Goal: Information Seeking & Learning: Learn about a topic

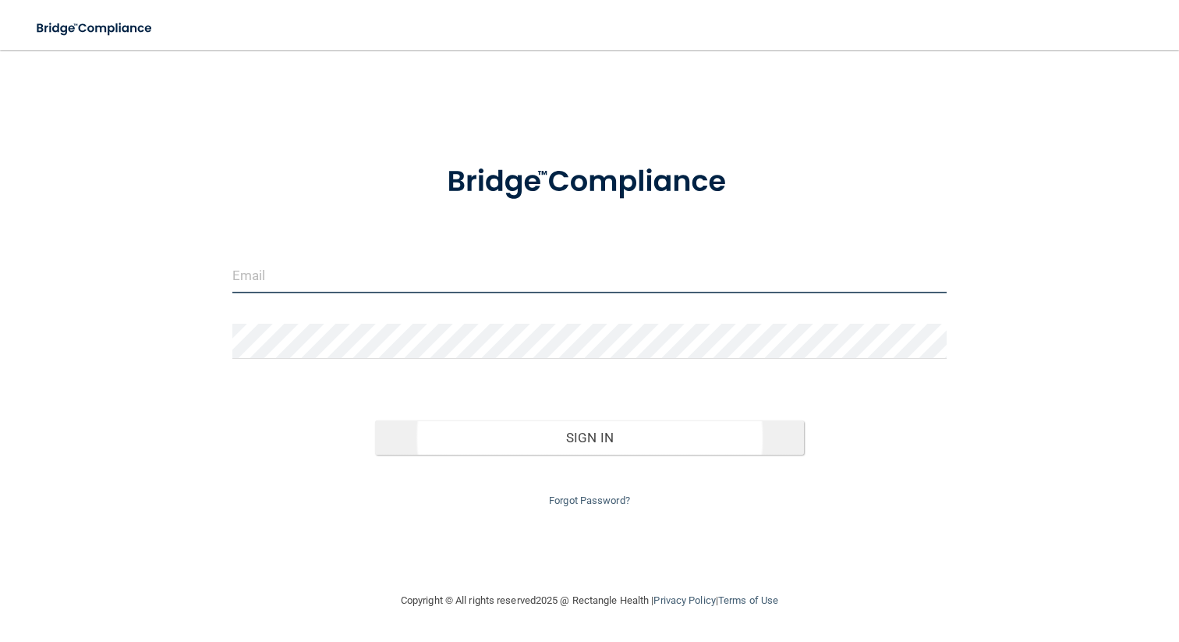
type input "[EMAIL_ADDRESS][DOMAIN_NAME]"
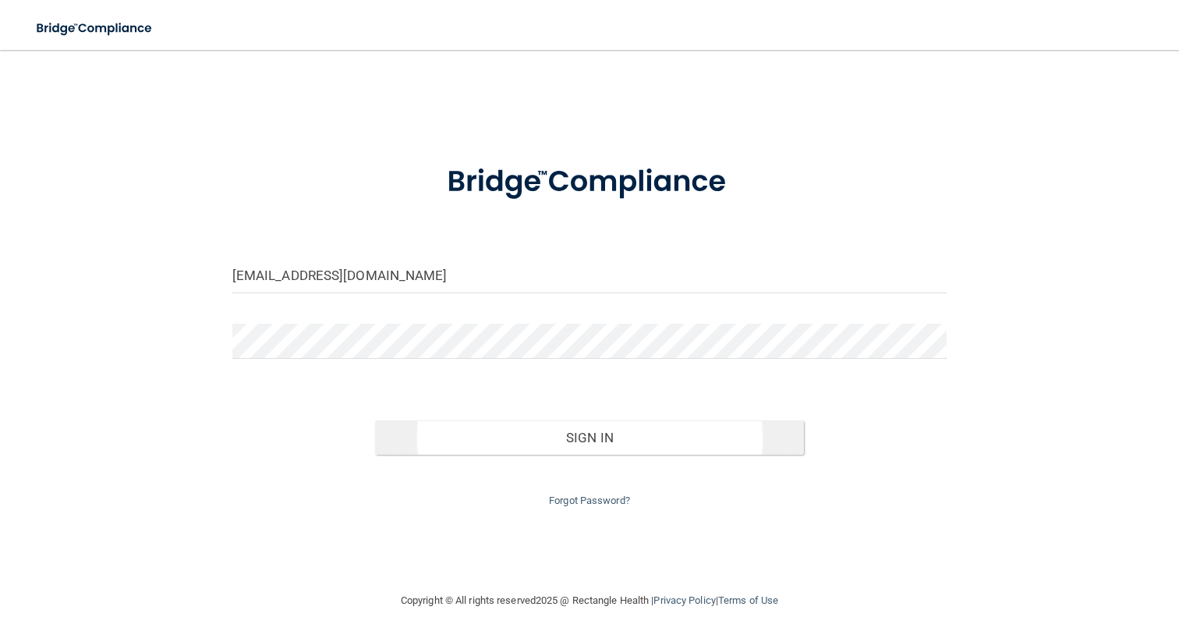
click at [501, 431] on button "Sign In" at bounding box center [589, 437] width 429 height 34
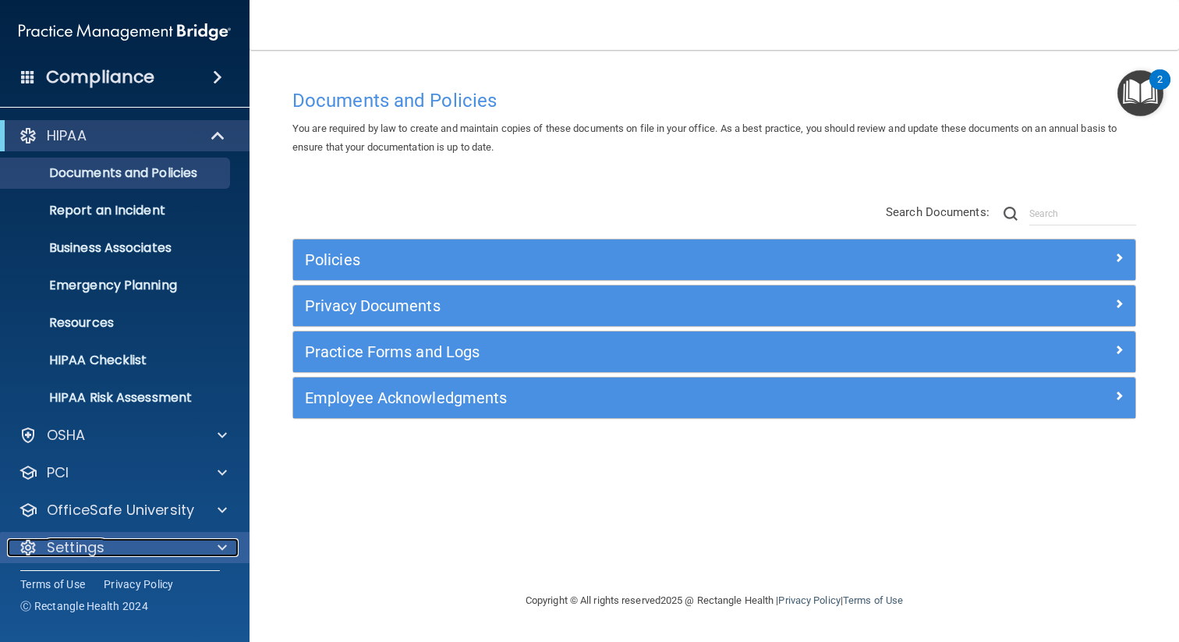
click at [117, 542] on div "Settings" at bounding box center [103, 547] width 193 height 19
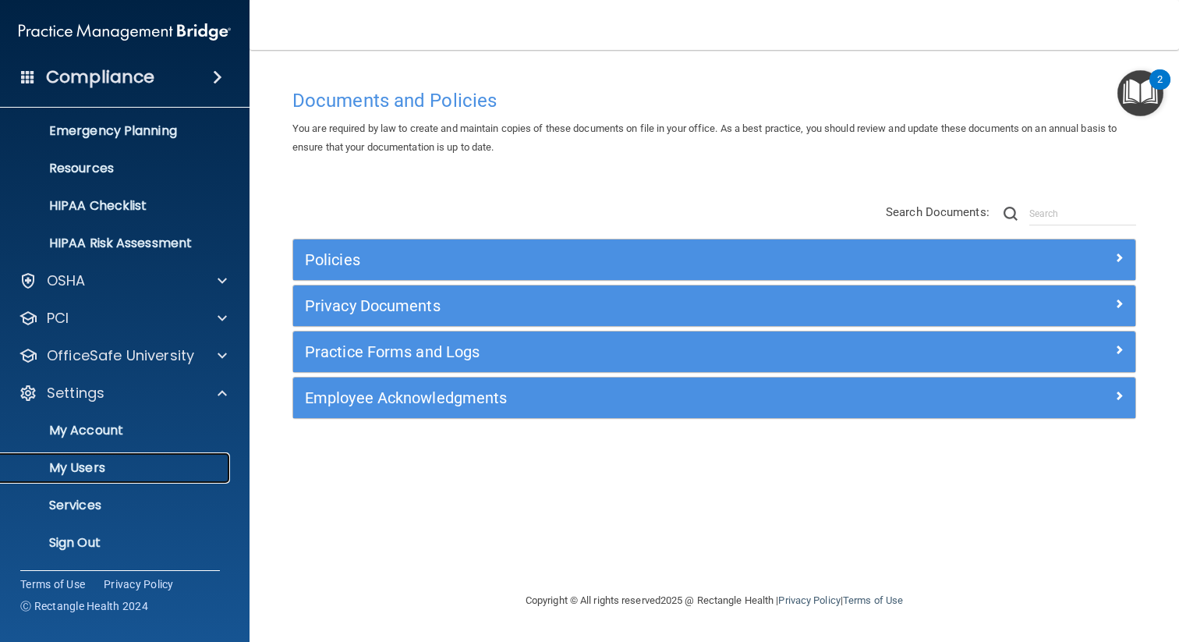
click at [91, 467] on p "My Users" at bounding box center [116, 468] width 213 height 16
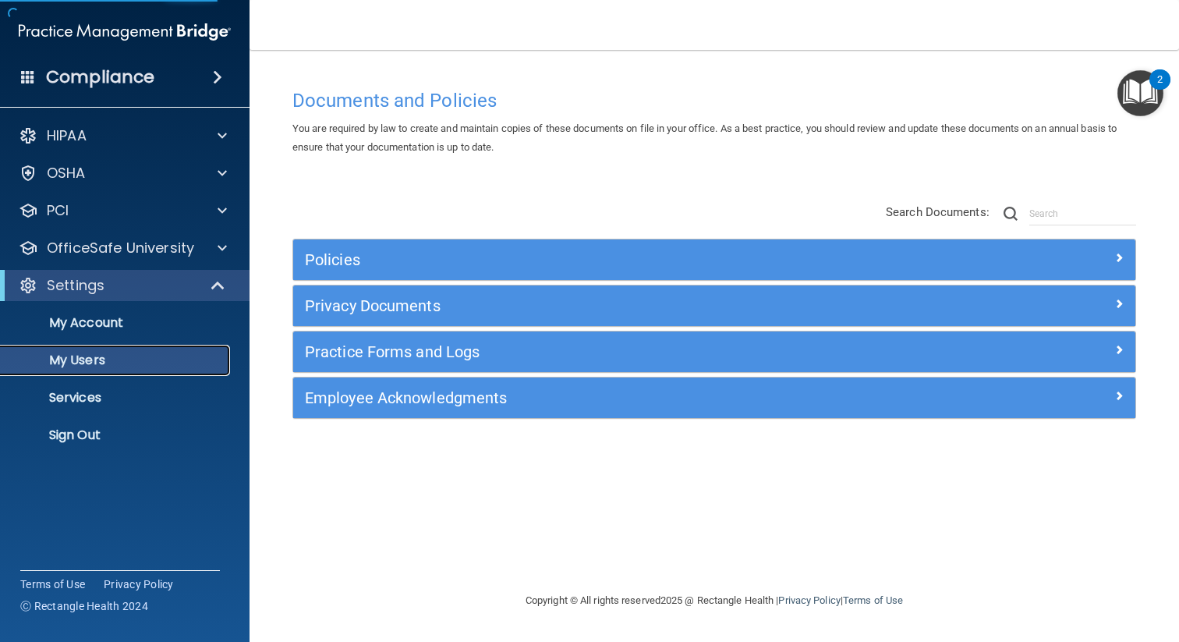
select select "20"
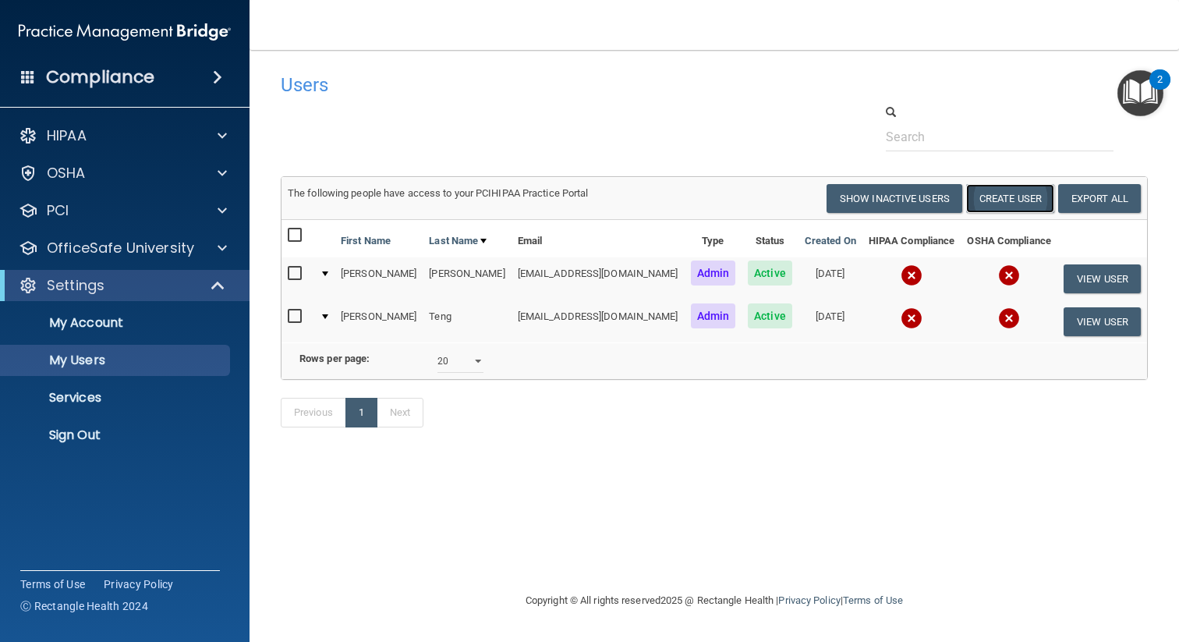
click at [1020, 203] on button "Create User" at bounding box center [1010, 198] width 88 height 29
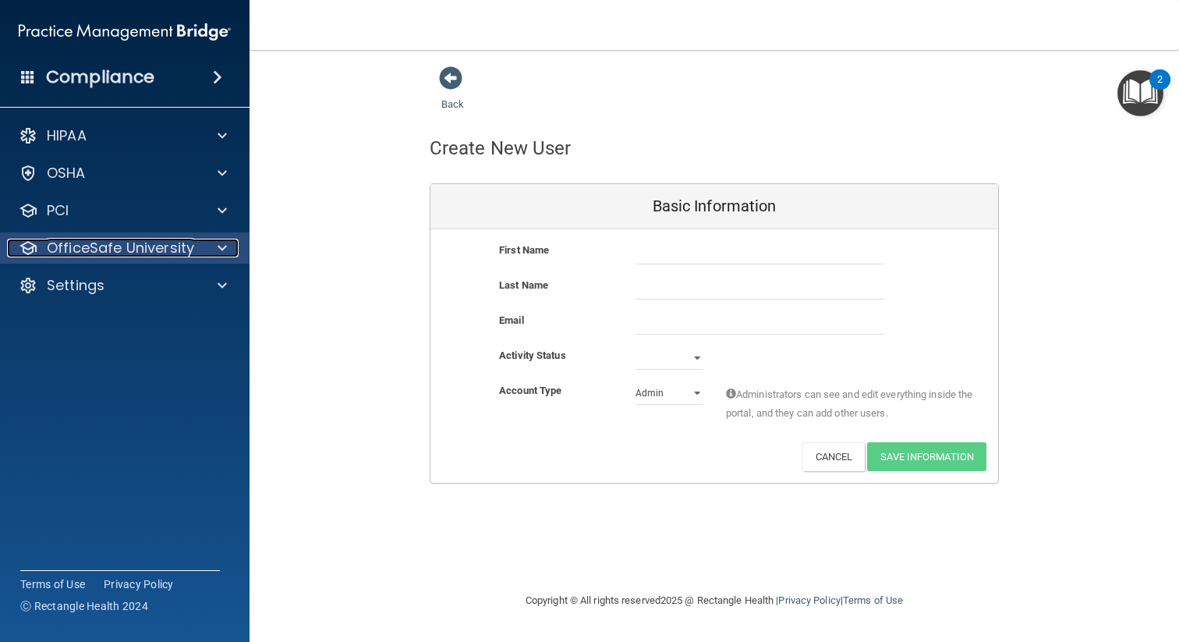
click at [177, 257] on p "OfficeSafe University" at bounding box center [120, 248] width 147 height 19
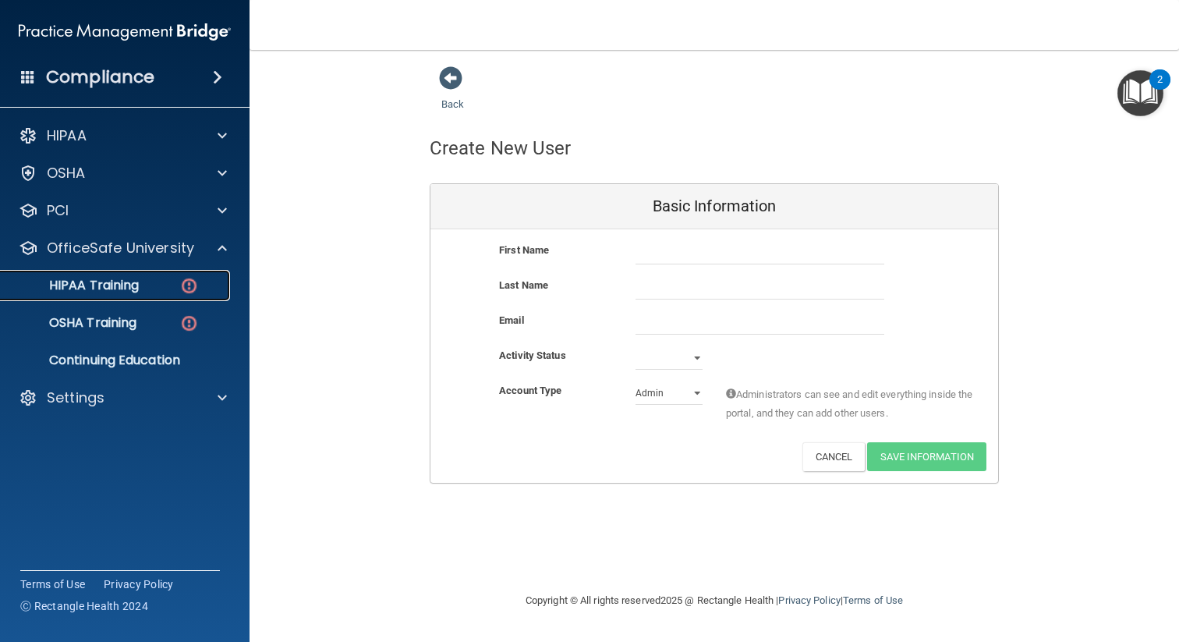
click at [146, 292] on div "HIPAA Training" at bounding box center [116, 286] width 213 height 16
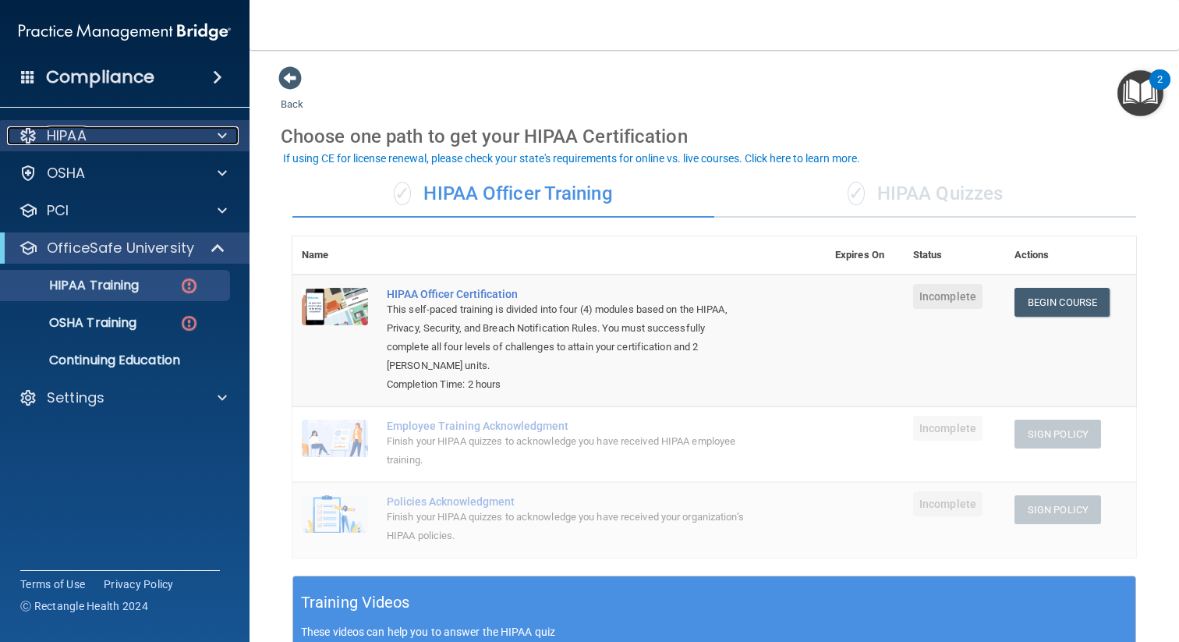
click at [127, 142] on div "HIPAA" at bounding box center [103, 135] width 193 height 19
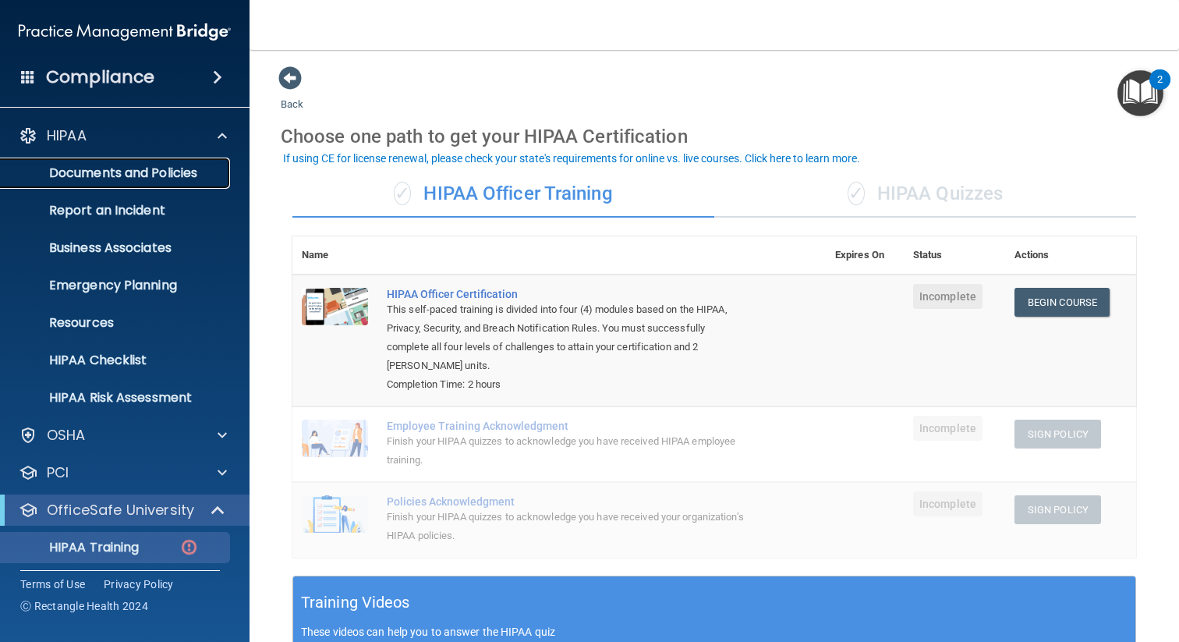
click at [155, 183] on link "Documents and Policies" at bounding box center [107, 173] width 246 height 31
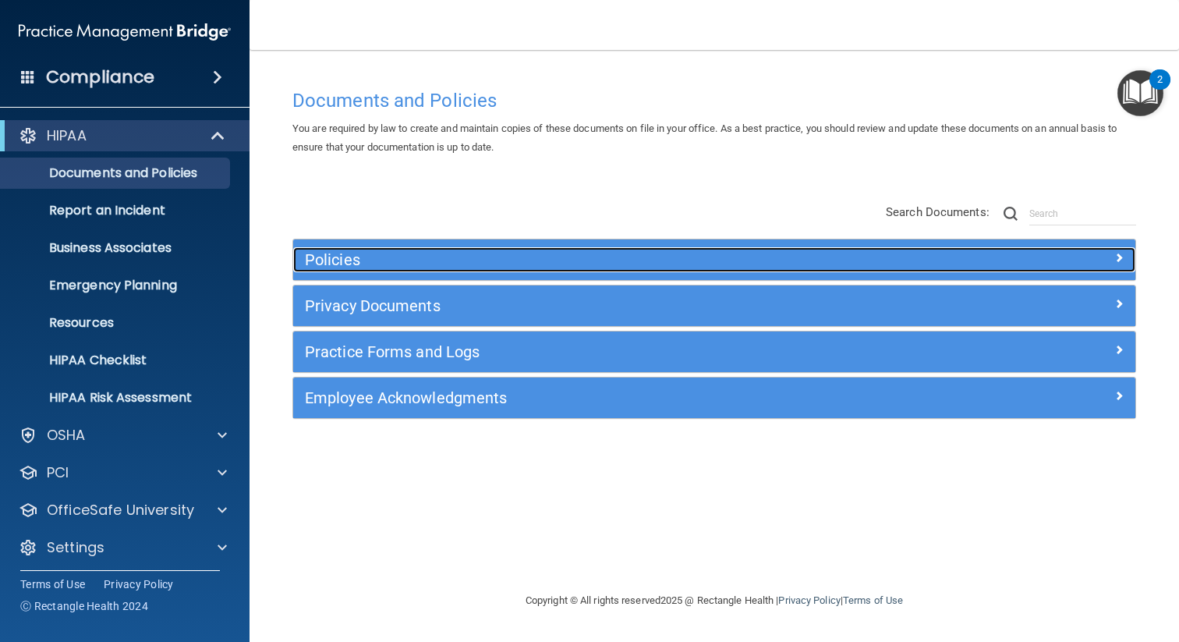
click at [417, 263] on h5 "Policies" at bounding box center [609, 259] width 608 height 17
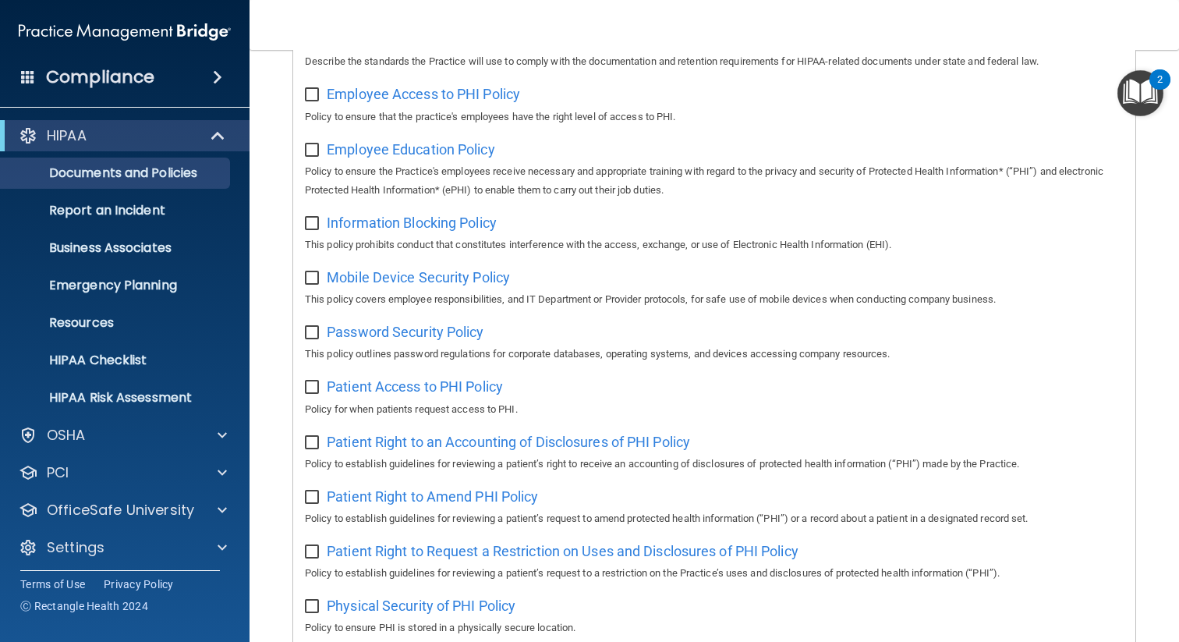
scroll to position [536, 0]
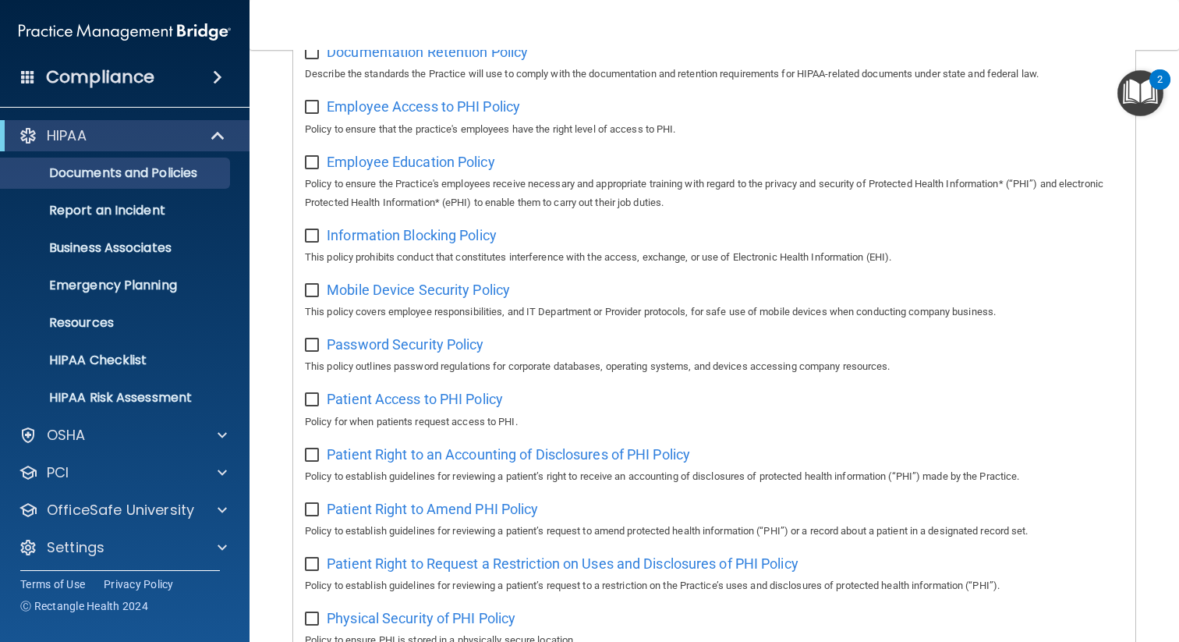
click at [320, 163] on input "checkbox" at bounding box center [314, 163] width 18 height 12
checkbox input "true"
click at [314, 107] on input "checkbox" at bounding box center [314, 107] width 18 height 12
checkbox input "true"
click at [314, 54] on input "checkbox" at bounding box center [314, 53] width 18 height 12
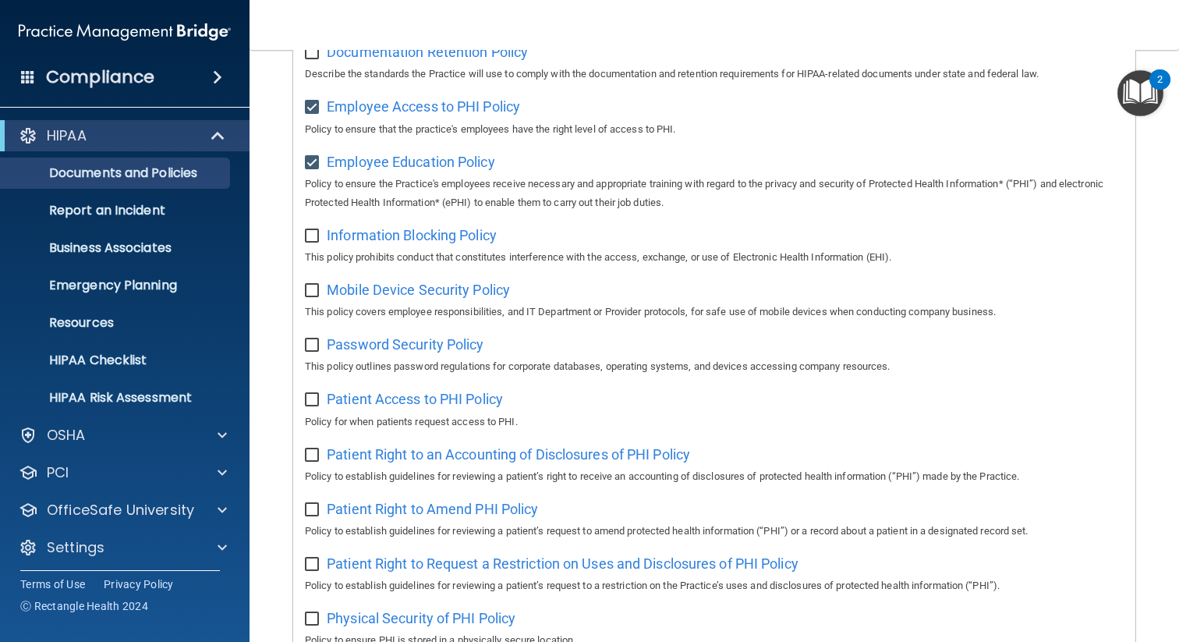
checkbox input "true"
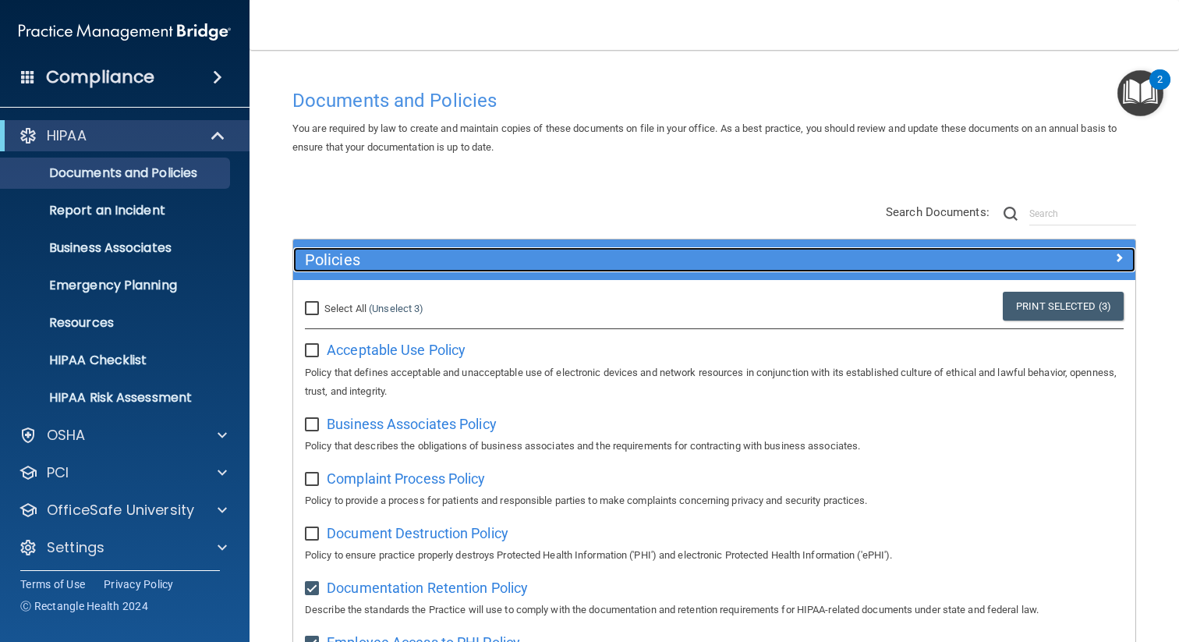
click at [543, 270] on div "Policies" at bounding box center [609, 259] width 632 height 25
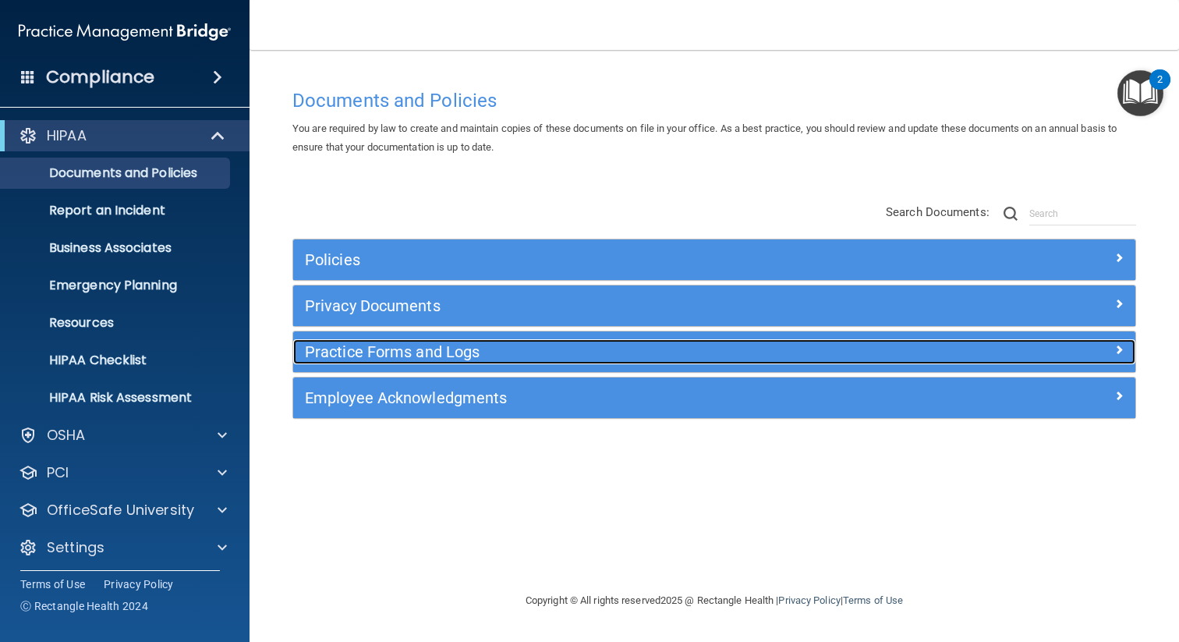
click at [353, 362] on div "Practice Forms and Logs" at bounding box center [609, 351] width 632 height 25
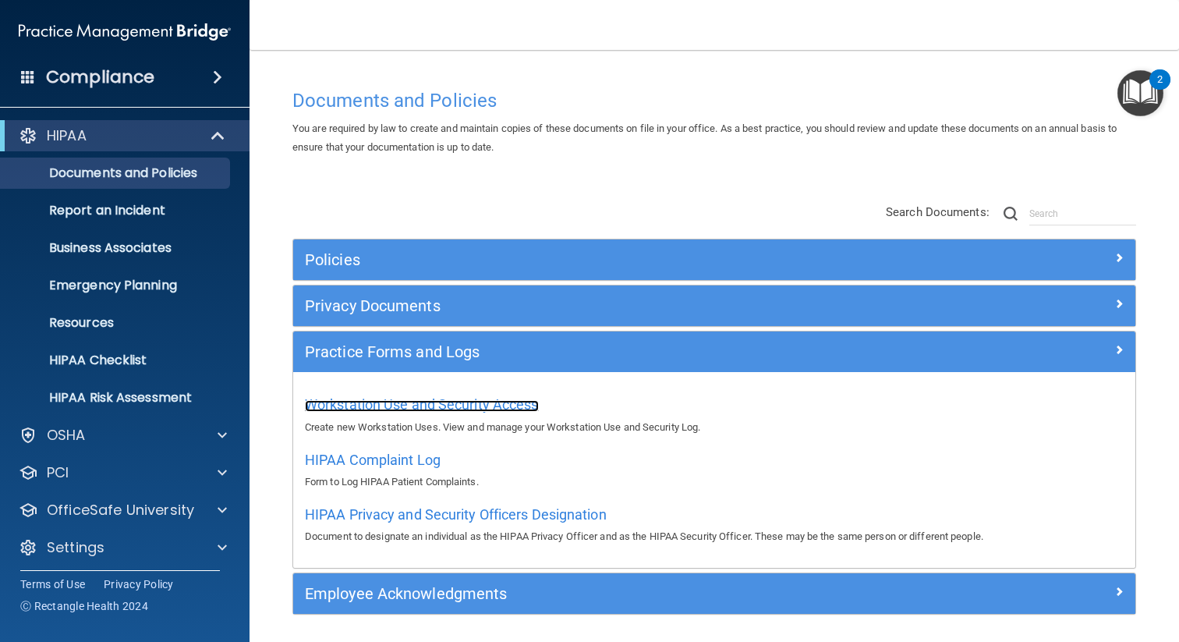
click at [429, 409] on span "Workstation Use and Security Access" at bounding box center [422, 404] width 234 height 16
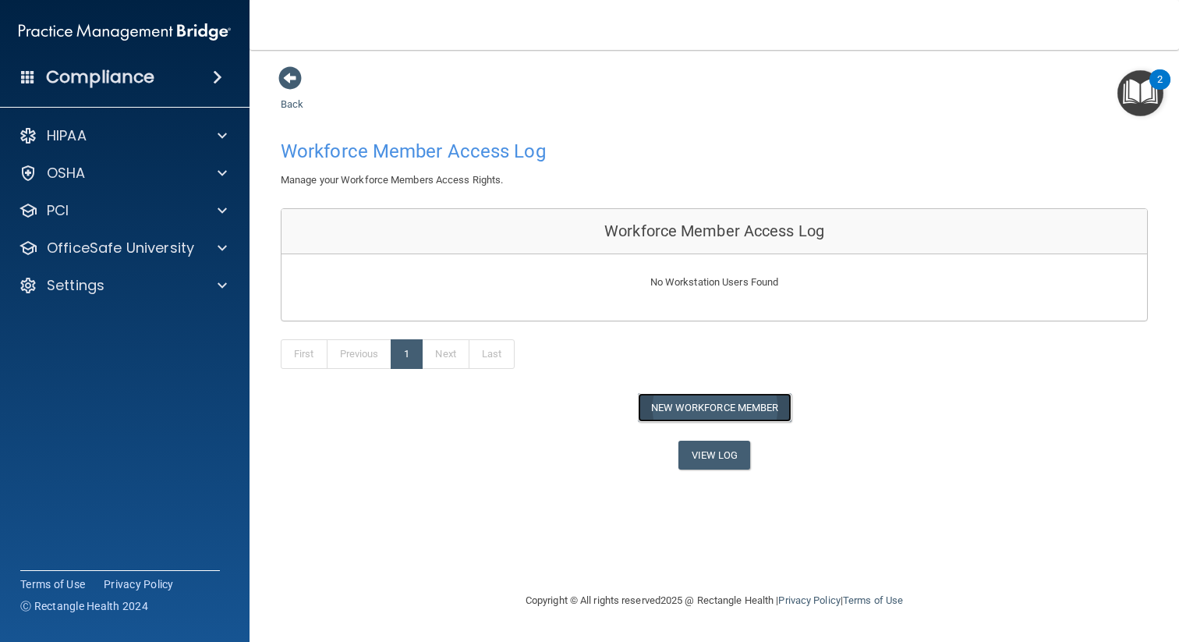
click at [725, 414] on button "New Workforce Member" at bounding box center [715, 407] width 154 height 29
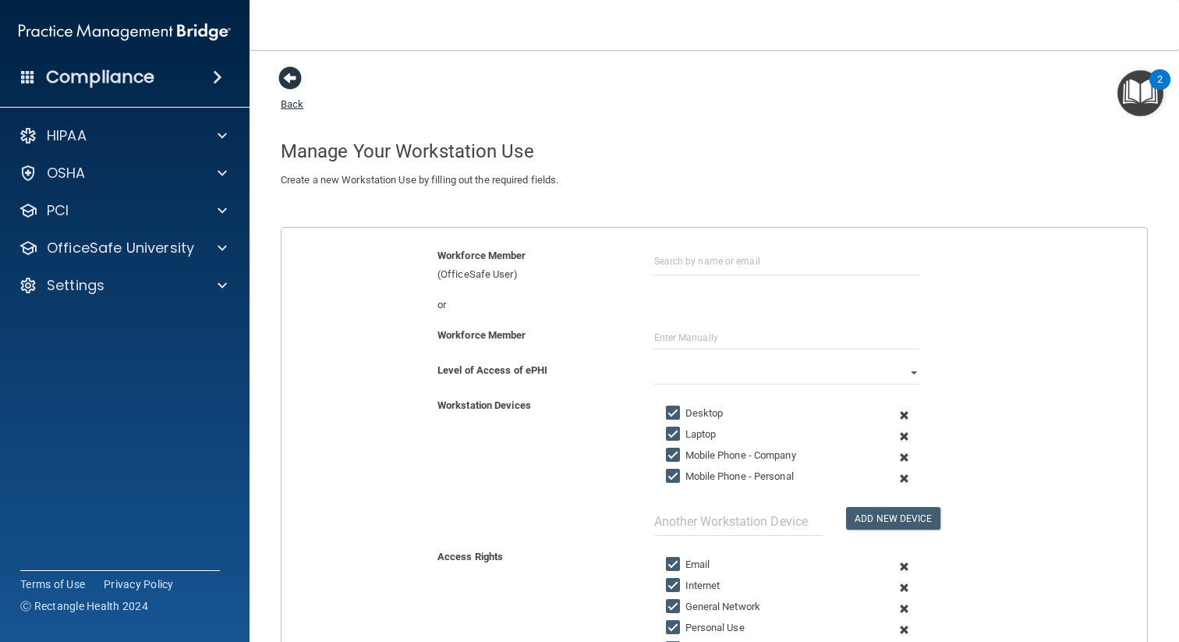
click at [291, 71] on span at bounding box center [289, 77] width 23 height 23
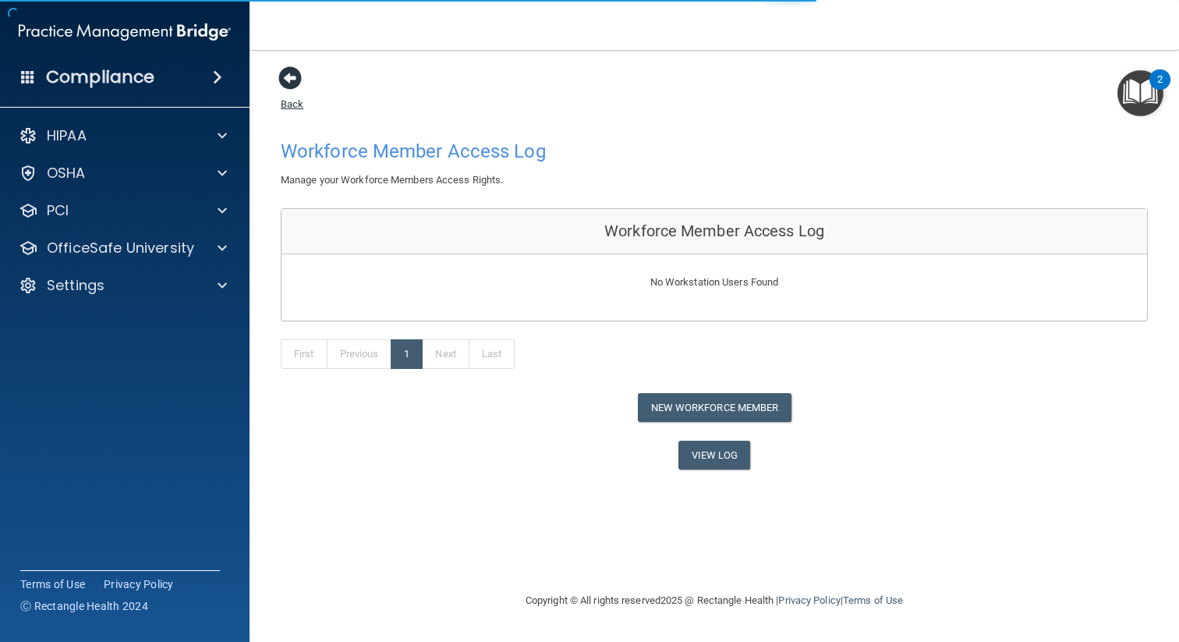
click at [296, 90] on span at bounding box center [289, 77] width 23 height 23
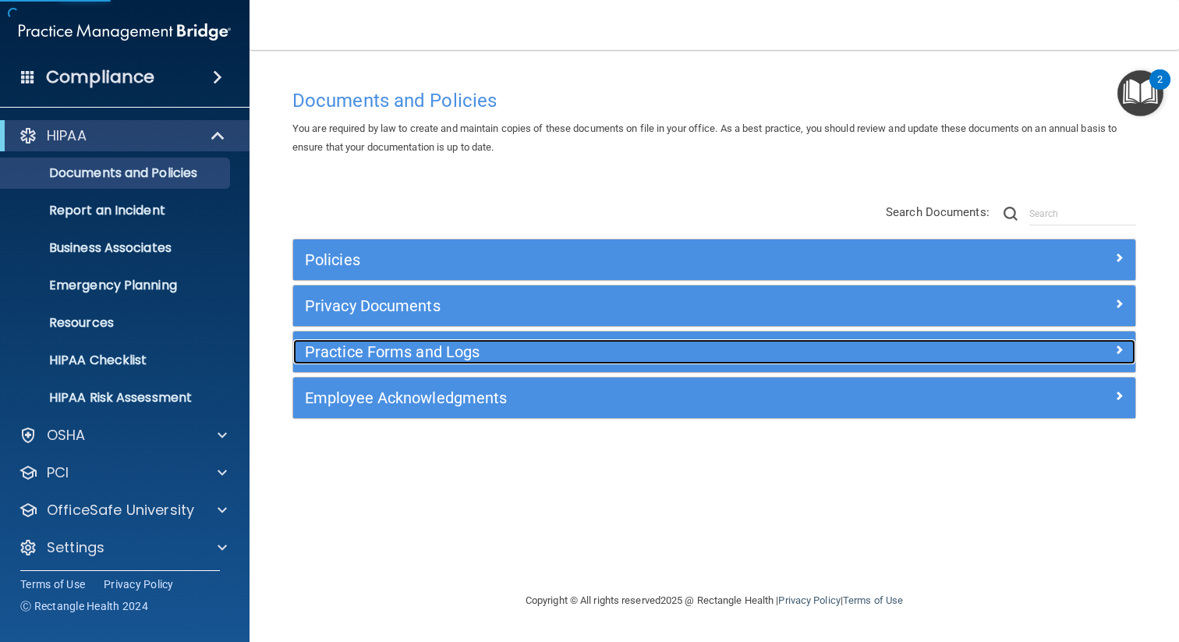
click at [358, 347] on h5 "Practice Forms and Logs" at bounding box center [609, 351] width 608 height 17
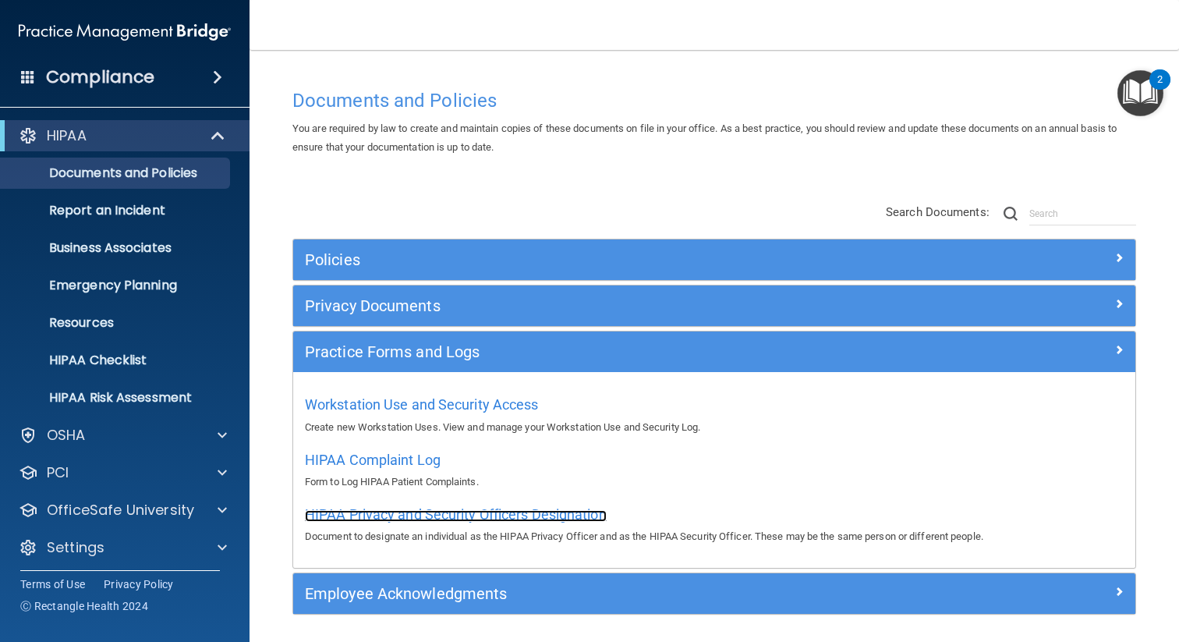
click at [431, 514] on span "HIPAA Privacy and Security Officers Designation" at bounding box center [456, 514] width 302 height 16
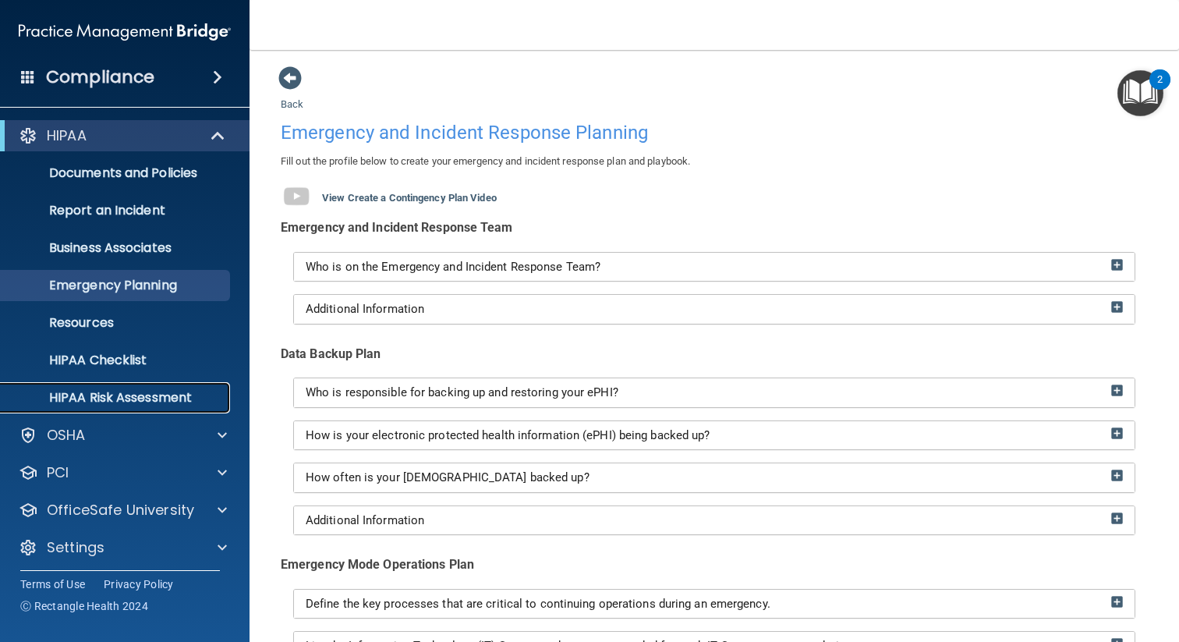
click at [89, 404] on p "HIPAA Risk Assessment" at bounding box center [116, 398] width 213 height 16
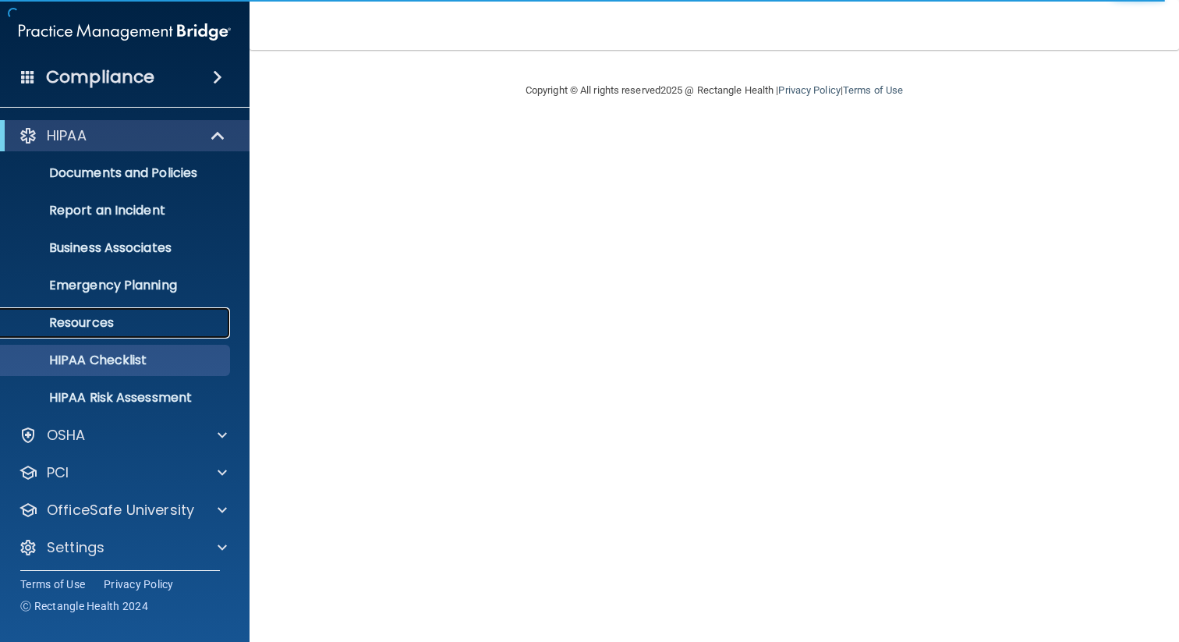
click at [125, 328] on p "Resources" at bounding box center [116, 323] width 213 height 16
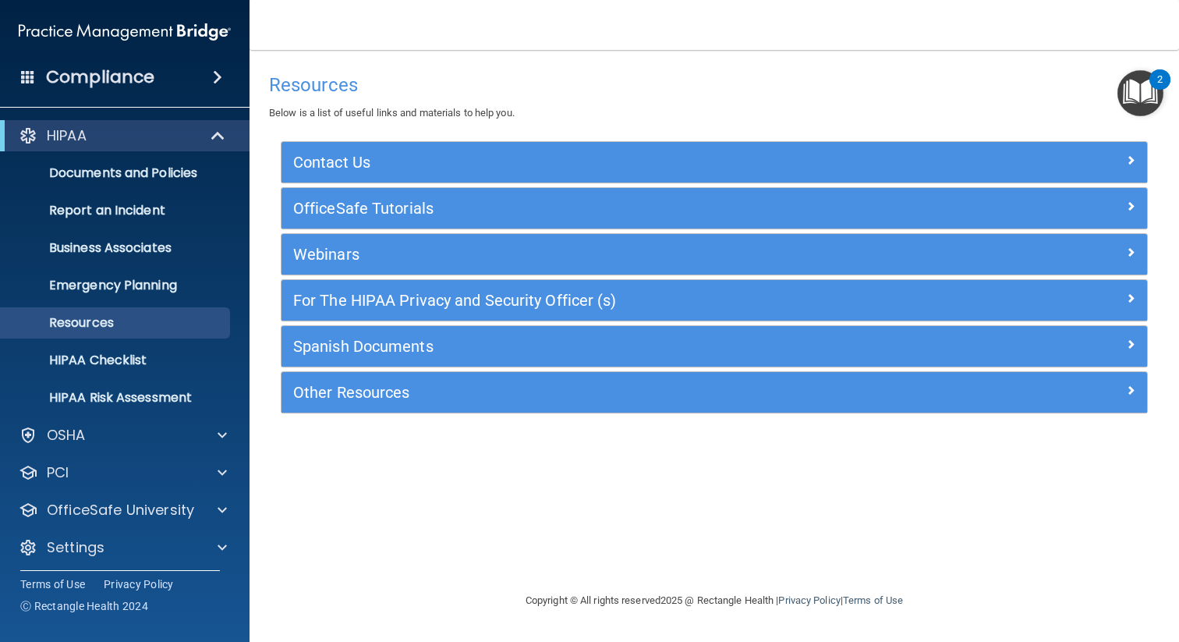
click at [362, 317] on div "For The HIPAA Privacy and Security Officer (s)" at bounding box center [715, 300] width 866 height 41
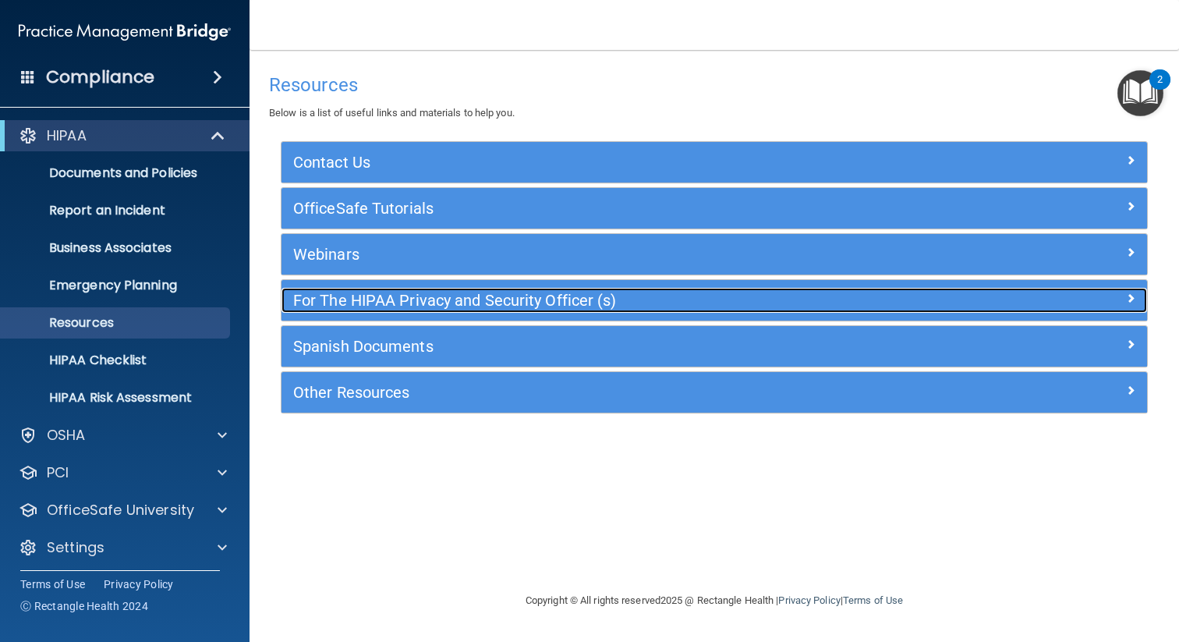
click at [452, 306] on h5 "For The HIPAA Privacy and Security Officer (s)" at bounding box center [606, 300] width 626 height 17
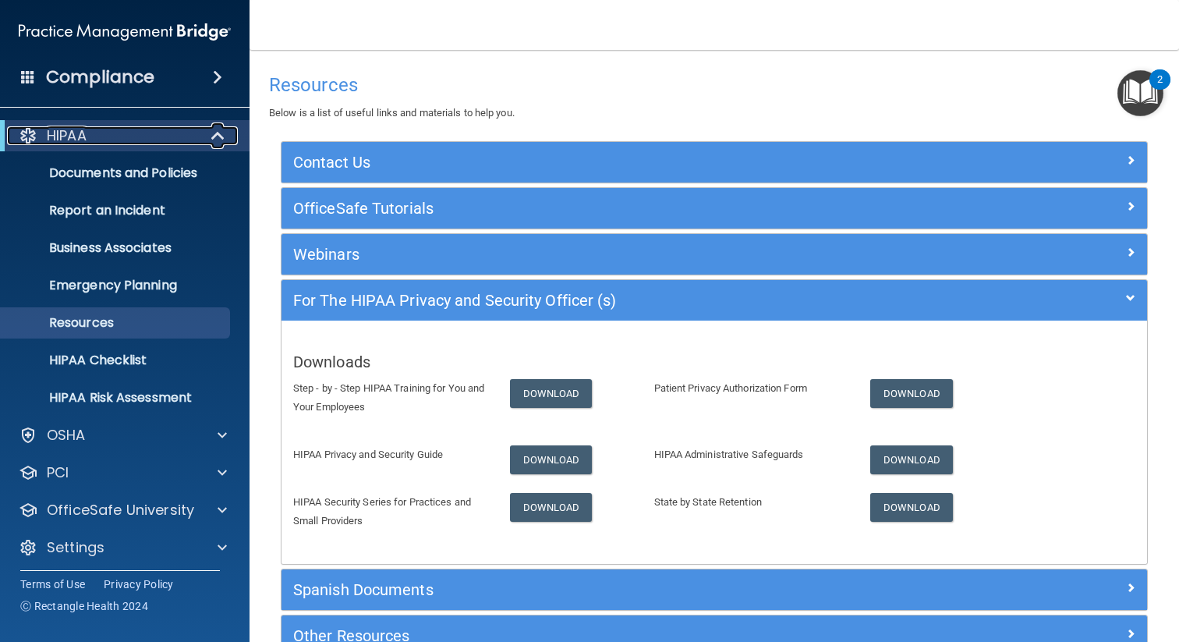
click at [166, 143] on div "HIPAA" at bounding box center [103, 135] width 193 height 19
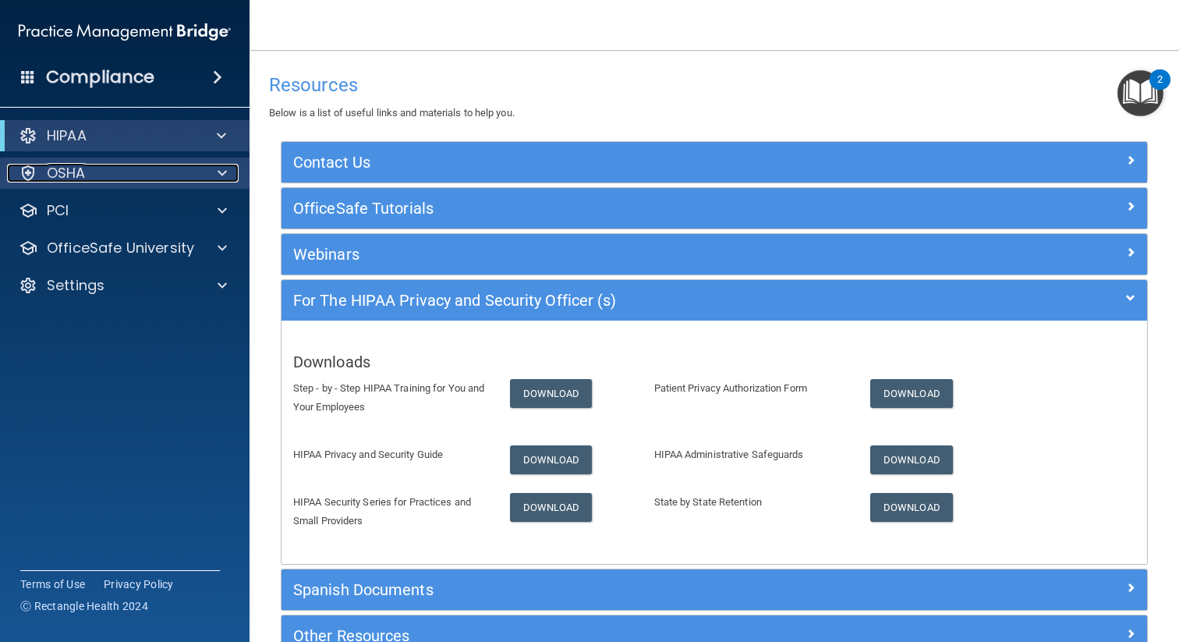
click at [108, 179] on div "OSHA" at bounding box center [103, 173] width 193 height 19
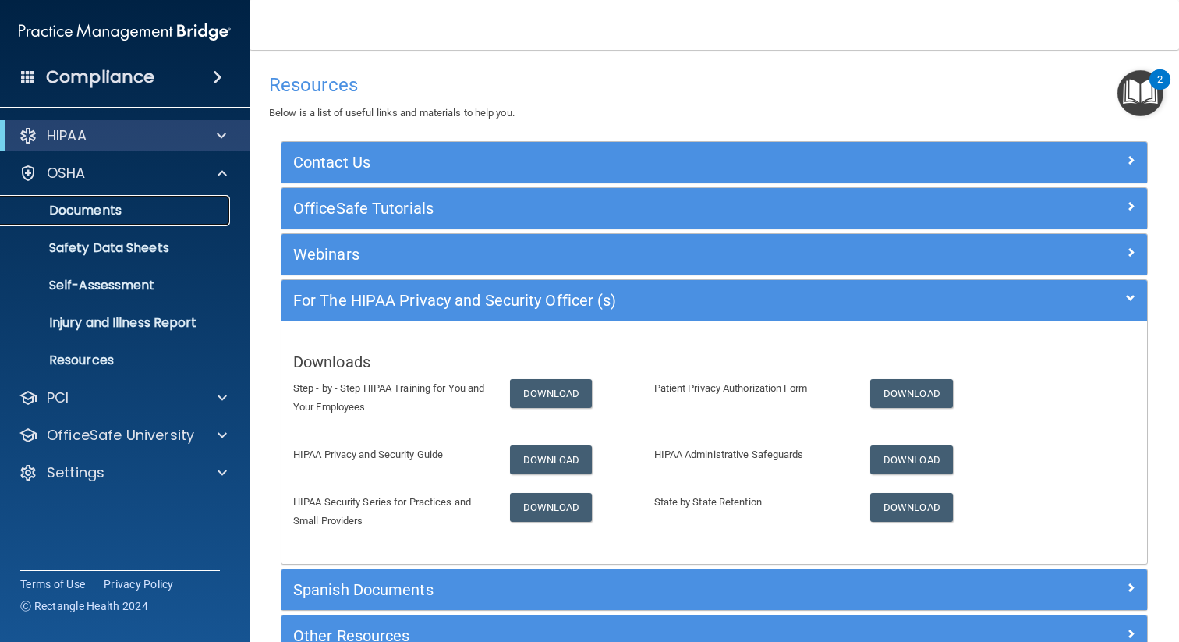
click at [101, 218] on p "Documents" at bounding box center [116, 211] width 213 height 16
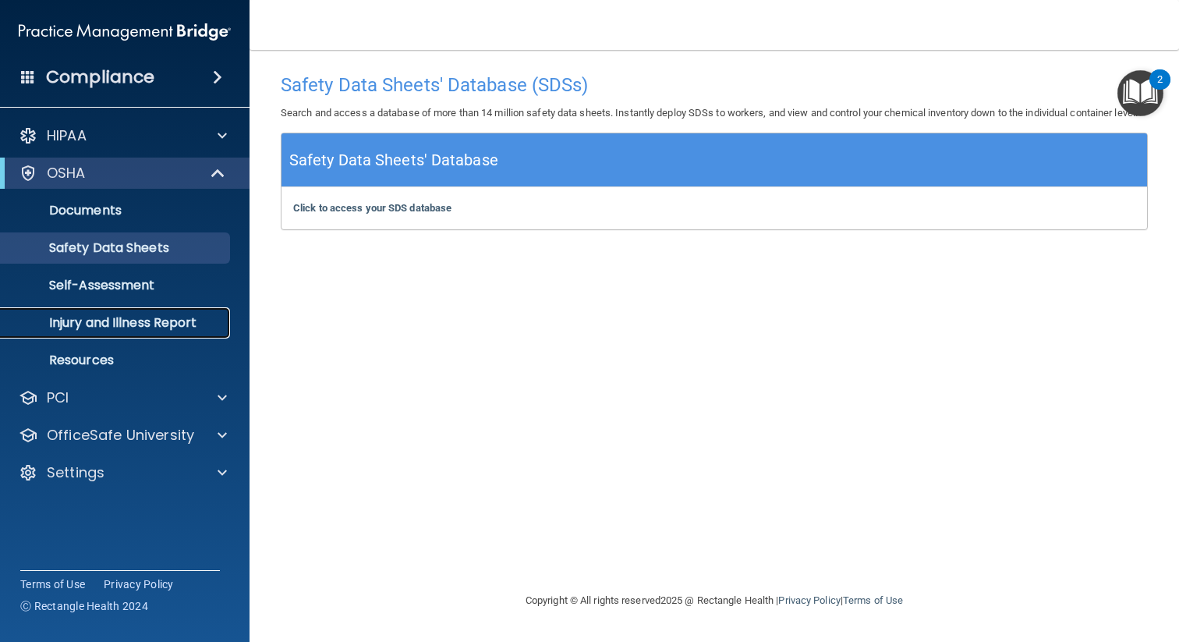
click at [149, 328] on p "Injury and Illness Report" at bounding box center [116, 323] width 213 height 16
